Goal: Task Accomplishment & Management: Use online tool/utility

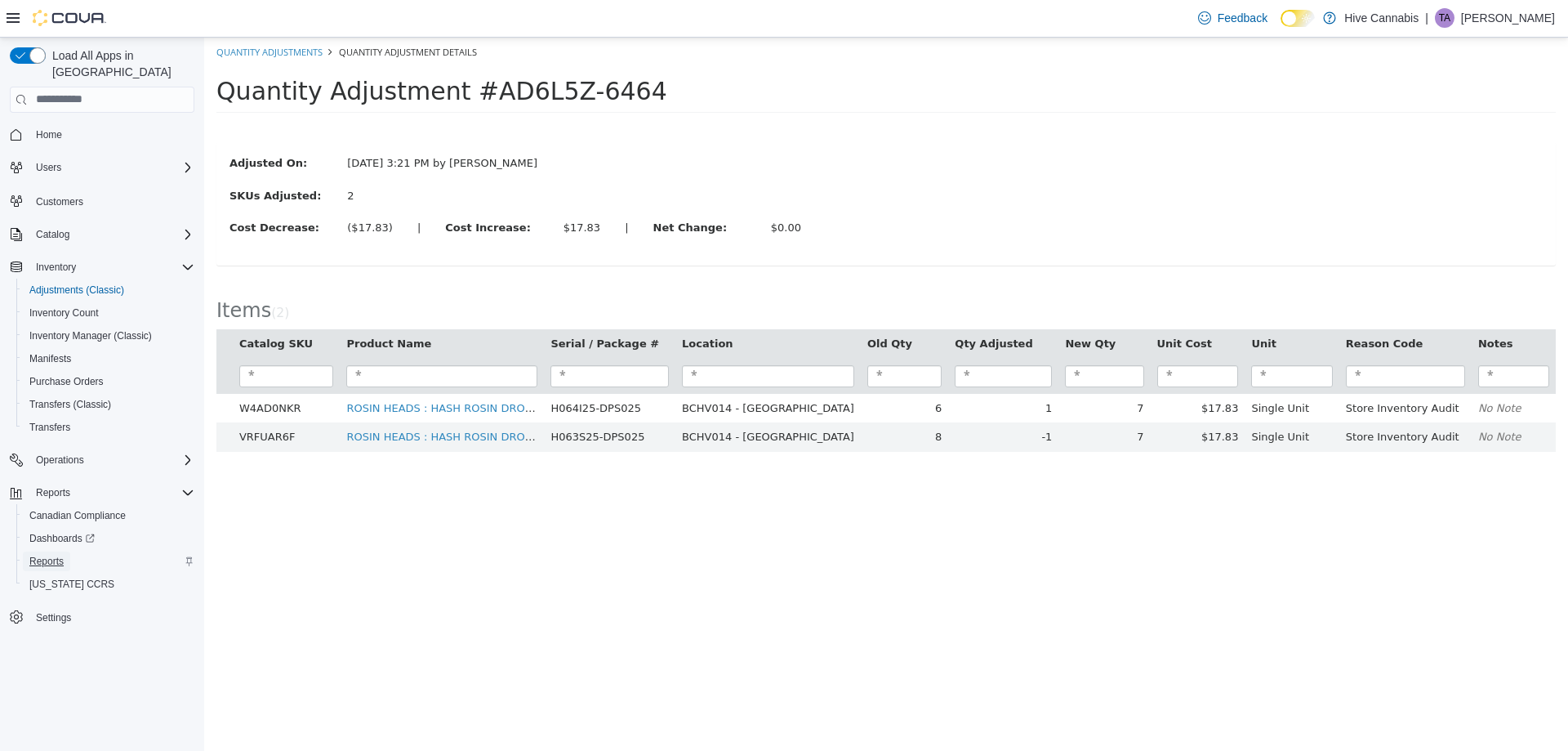
click at [47, 555] on span "Reports" at bounding box center [47, 561] width 34 height 13
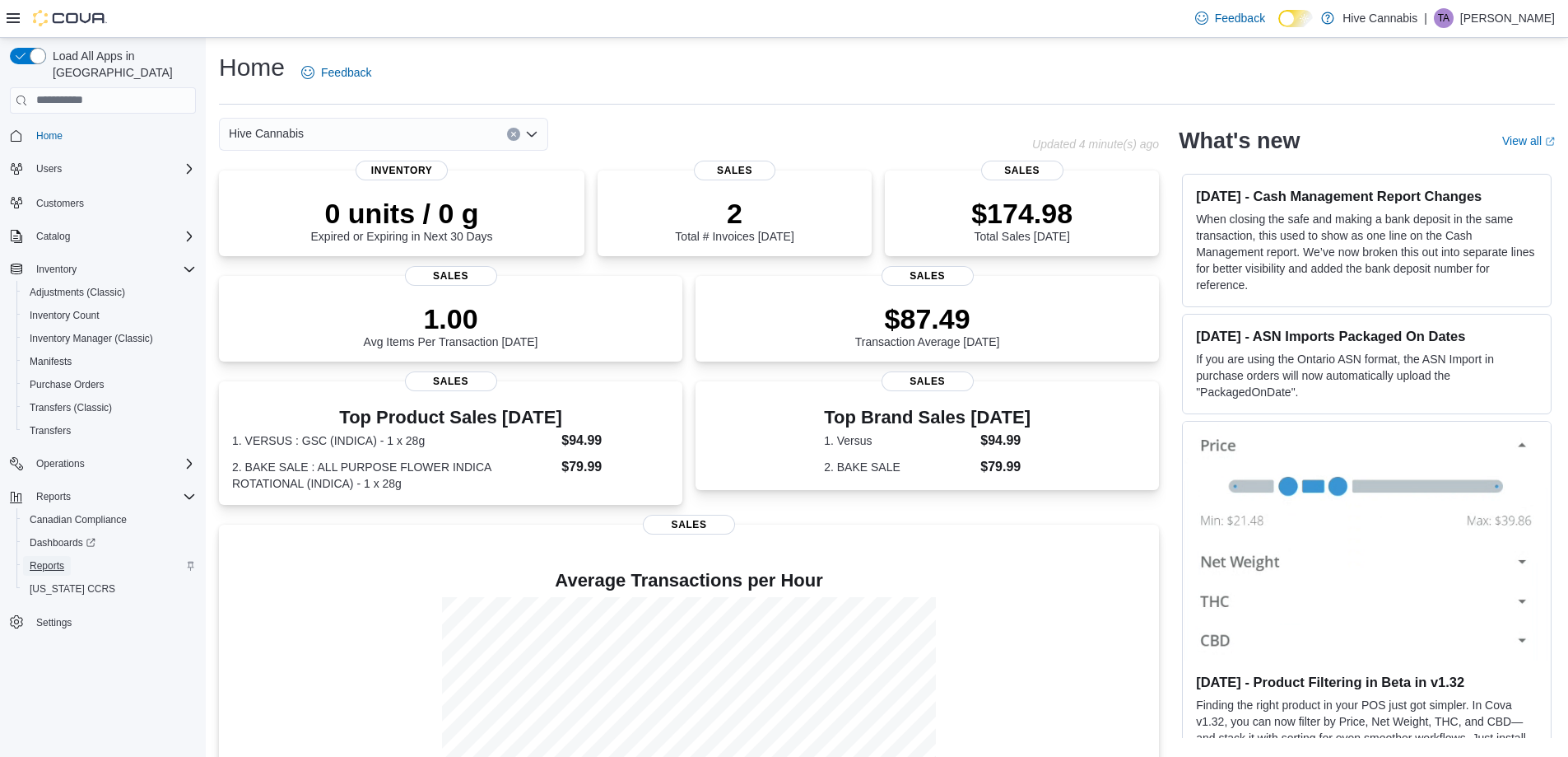
click at [47, 559] on span "Reports" at bounding box center [47, 566] width 35 height 13
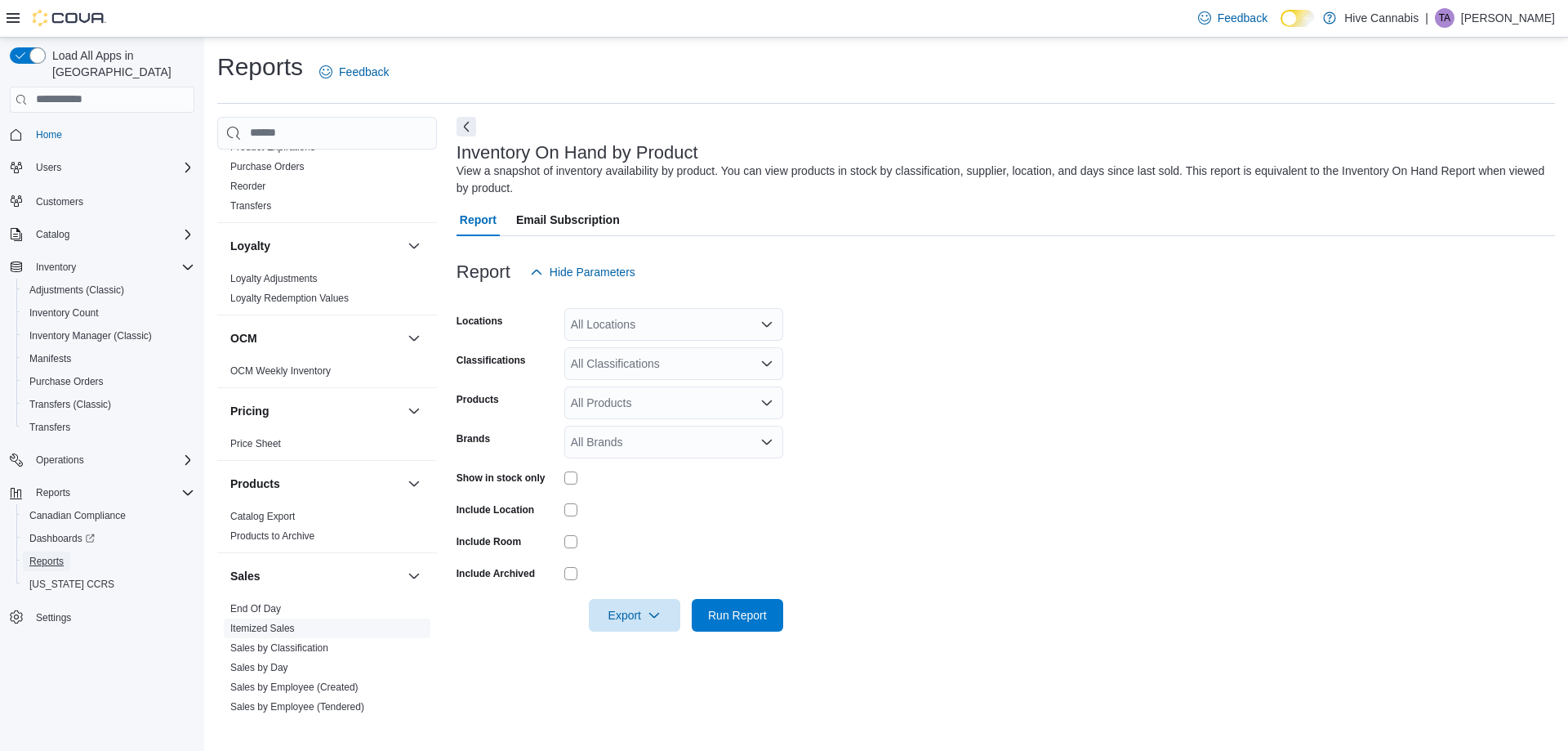
scroll to position [817, 0]
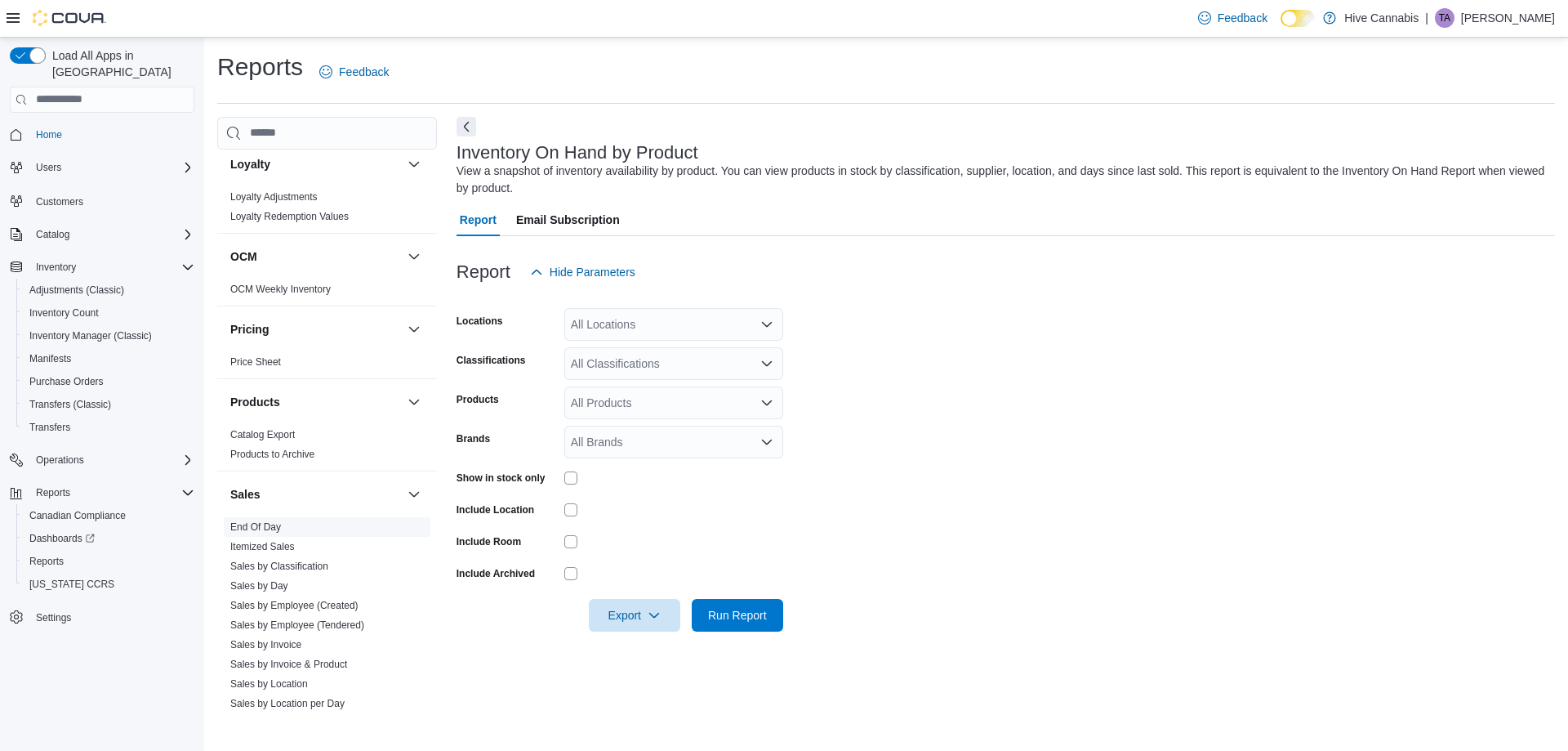
click at [263, 517] on span "End Of Day" at bounding box center [327, 527] width 207 height 20
click at [249, 529] on link "End Of Day" at bounding box center [256, 527] width 51 height 12
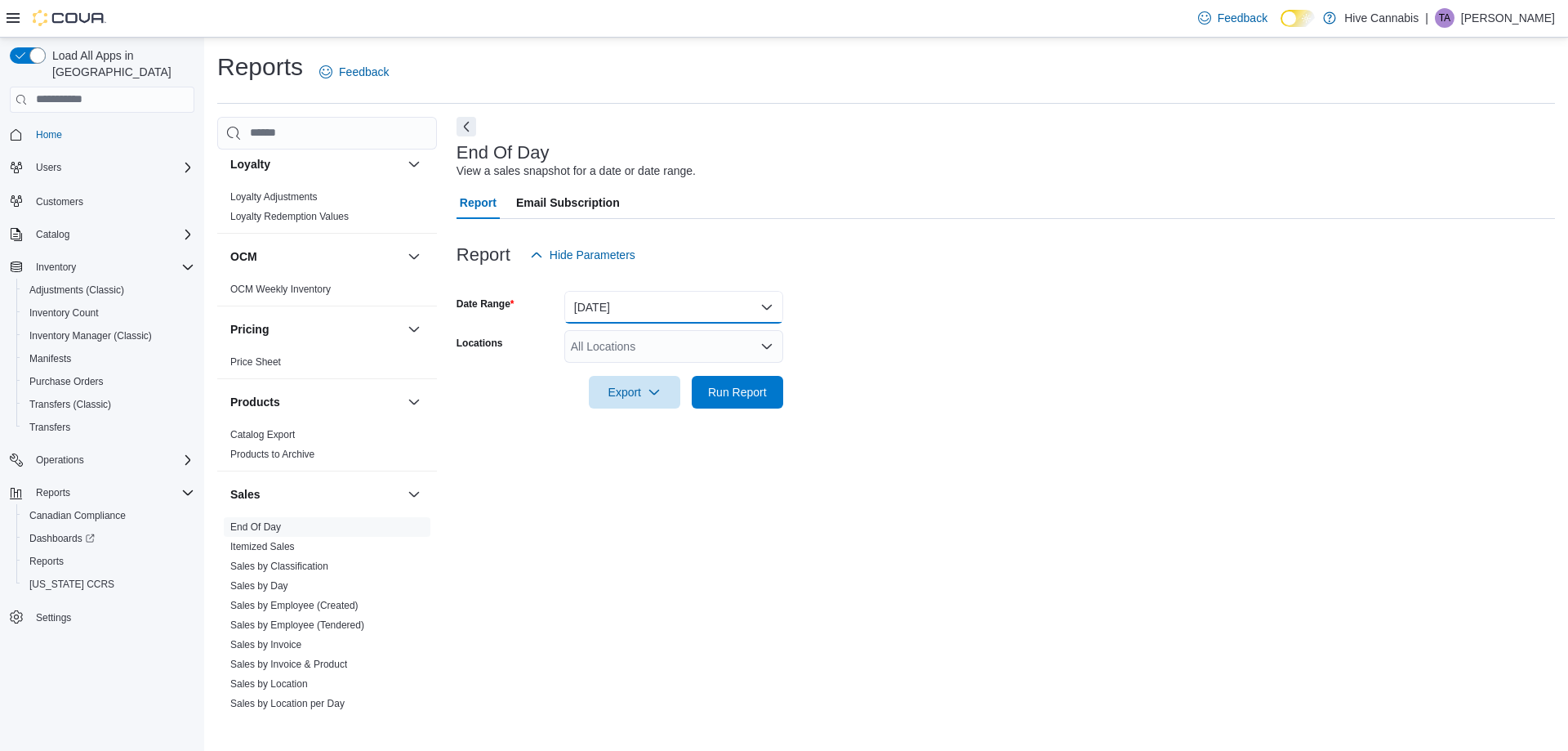
click at [634, 312] on button "[DATE]" at bounding box center [674, 307] width 219 height 33
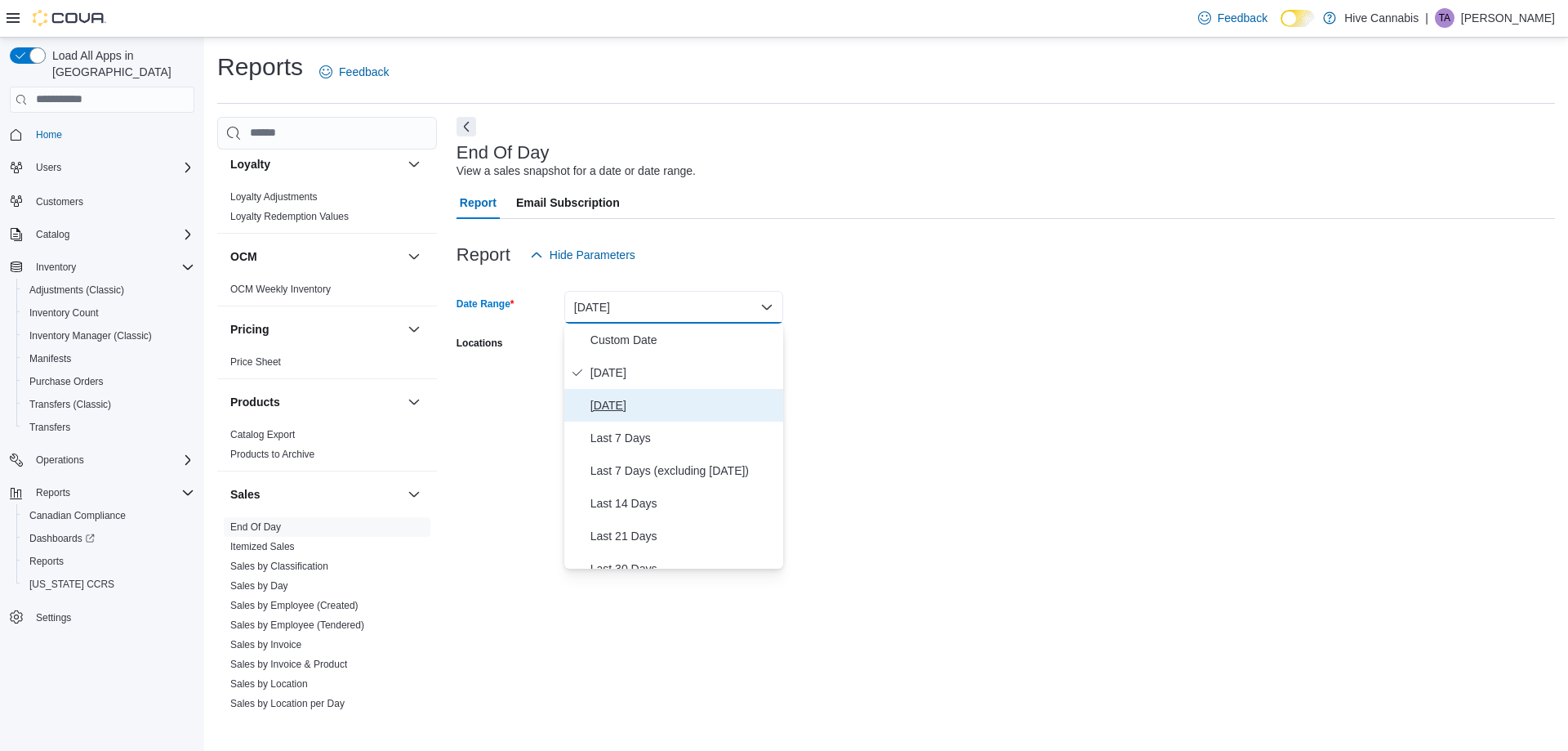
click at [605, 411] on span "[DATE]" at bounding box center [683, 405] width 186 height 20
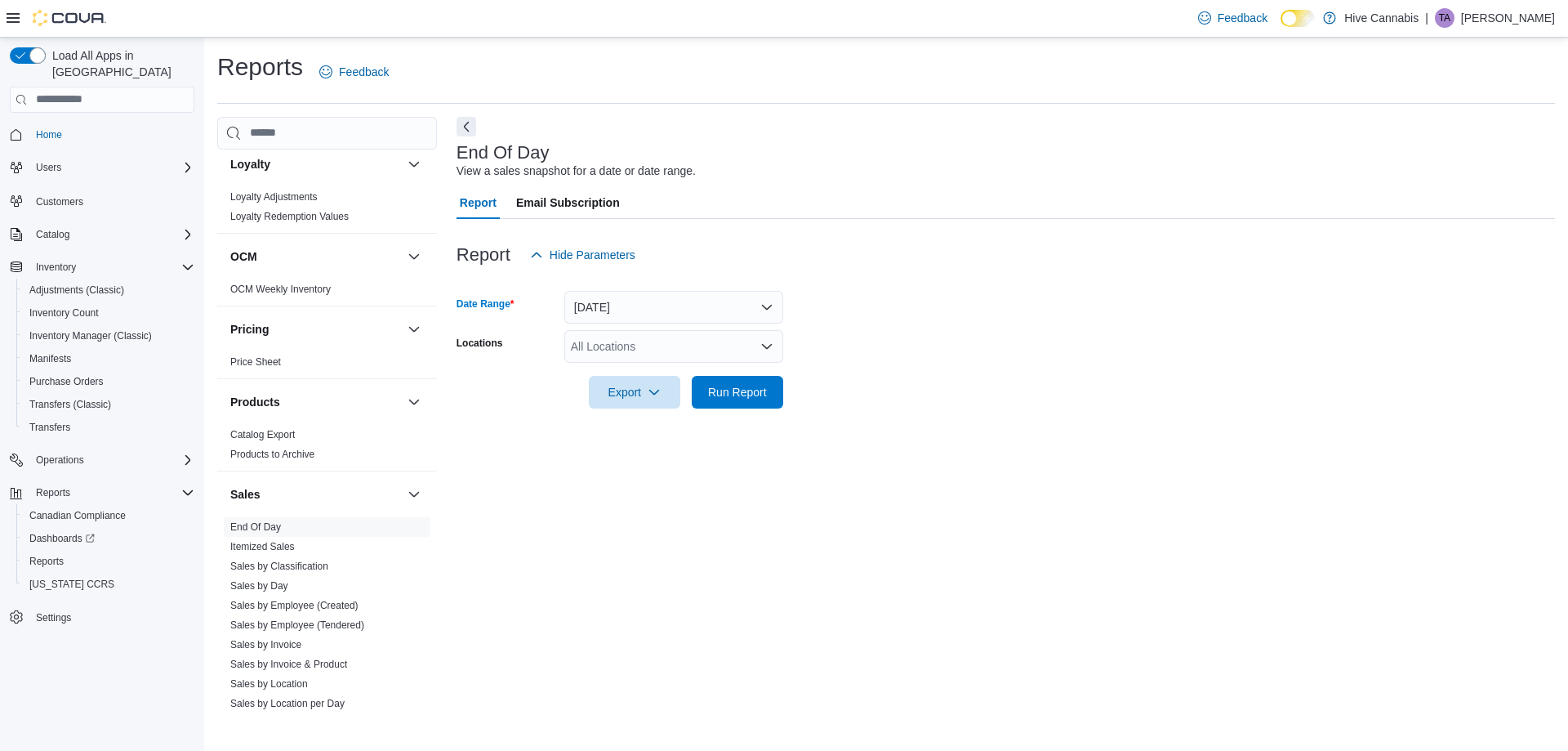
click at [612, 343] on div "All Locations" at bounding box center [674, 346] width 219 height 33
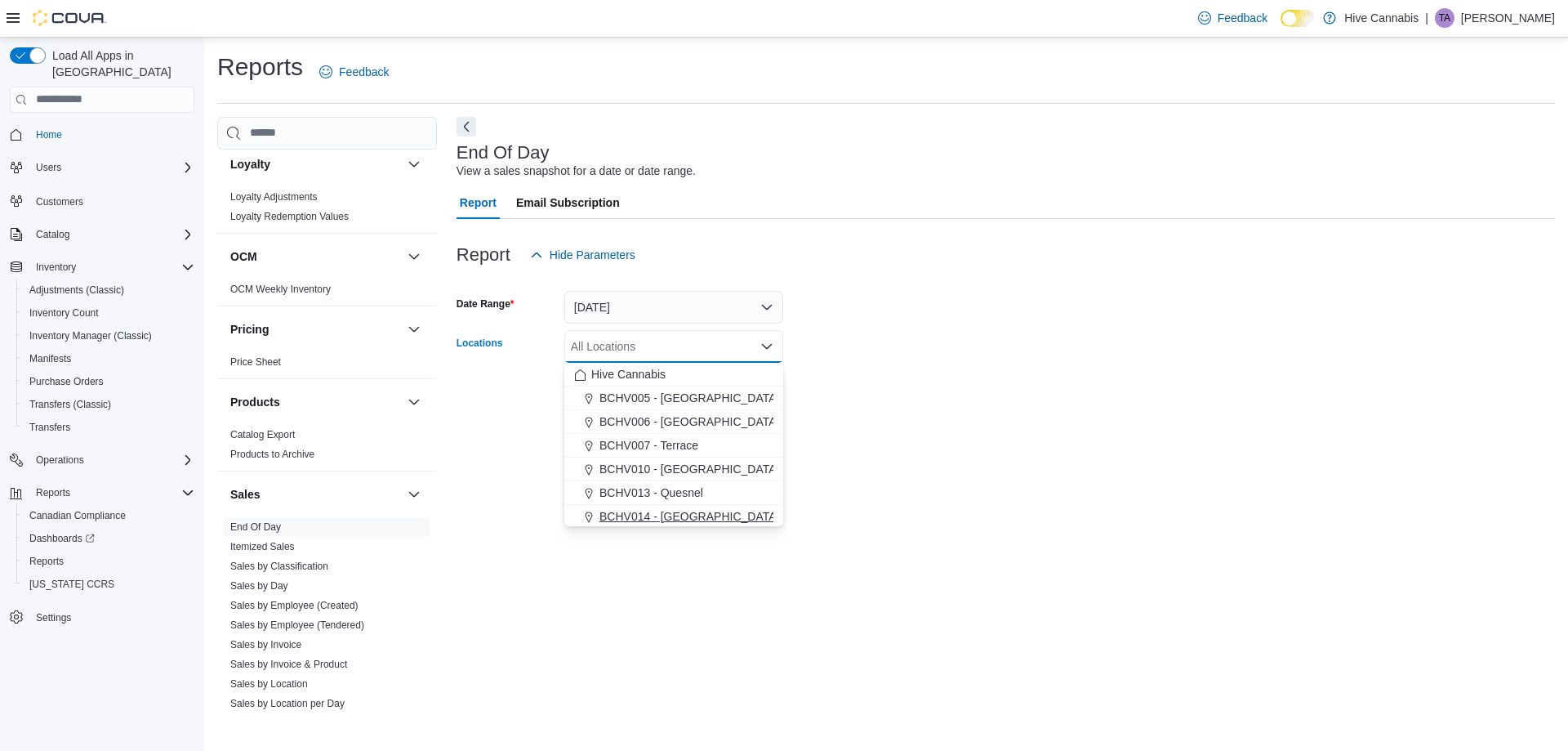
click at [672, 516] on span "BCHV014 - [GEOGRAPHIC_DATA]" at bounding box center [689, 516] width 180 height 16
click at [1117, 521] on div "End Of Day View a sales snapshot for a date or date range. Report Email Subscri…" at bounding box center [1006, 414] width 1099 height 596
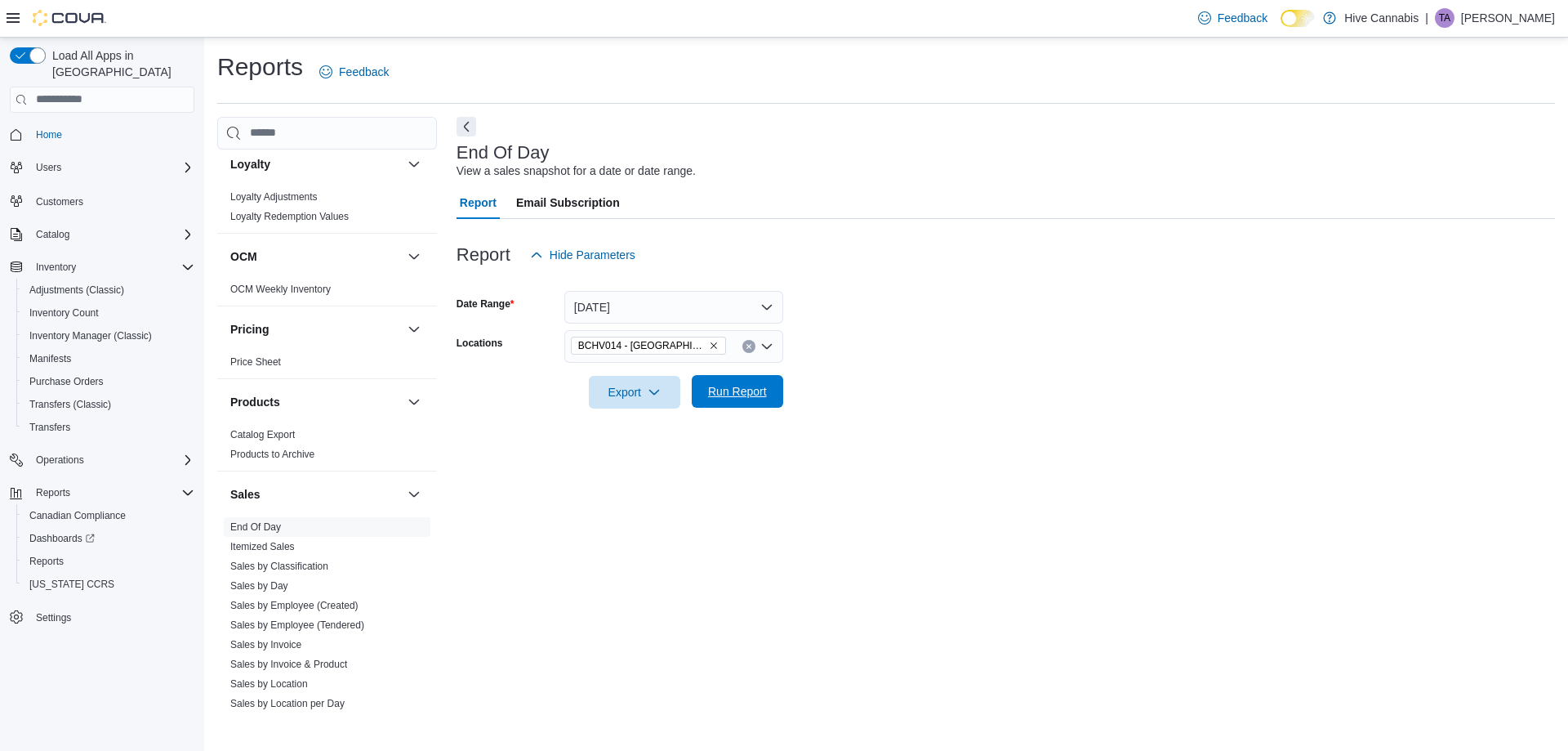
click at [749, 389] on span "Run Report" at bounding box center [737, 391] width 59 height 16
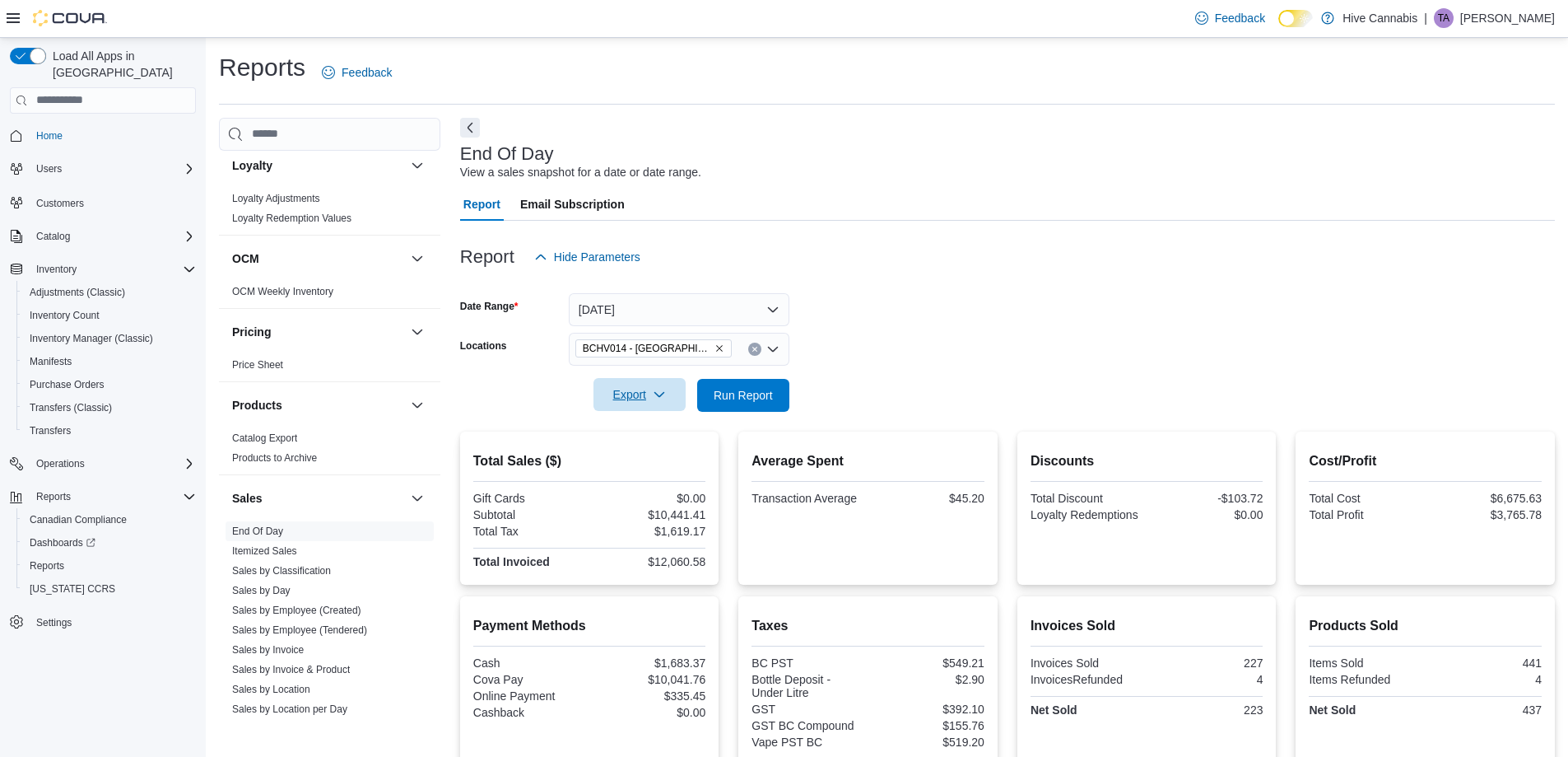
click at [635, 401] on span "Export" at bounding box center [639, 394] width 73 height 33
click at [654, 460] on span "Export to Pdf" at bounding box center [641, 461] width 74 height 13
drag, startPoint x: 777, startPoint y: 240, endPoint x: 1043, endPoint y: 155, distance: 279.3
click at [1043, 155] on div "End Of Day View a sales snapshot for a date or date range." at bounding box center [1003, 162] width 1086 height 37
